Goal: Information Seeking & Learning: Learn about a topic

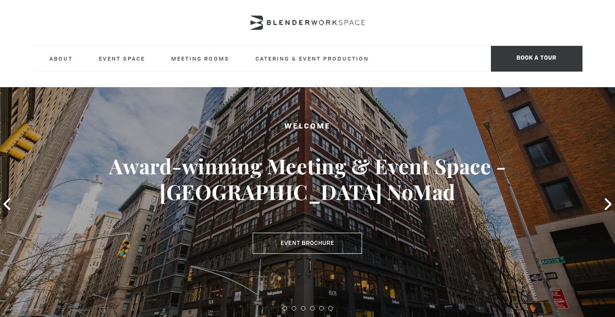
type input "globalcollective"
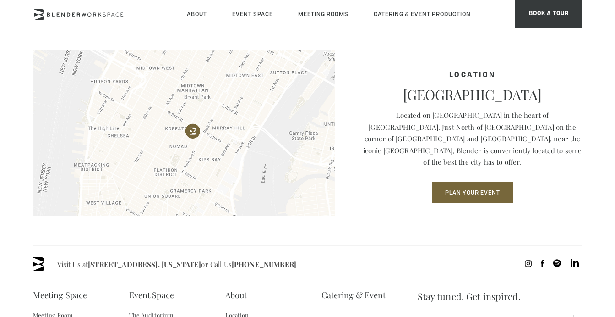
scroll to position [1234, 0]
